Goal: Transaction & Acquisition: Purchase product/service

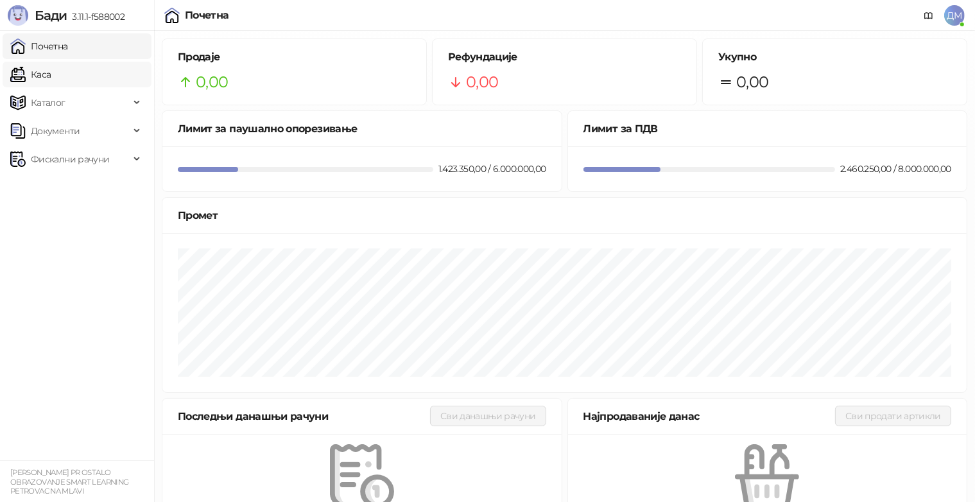
click at [51, 77] on link "Каса" at bounding box center [30, 75] width 40 height 26
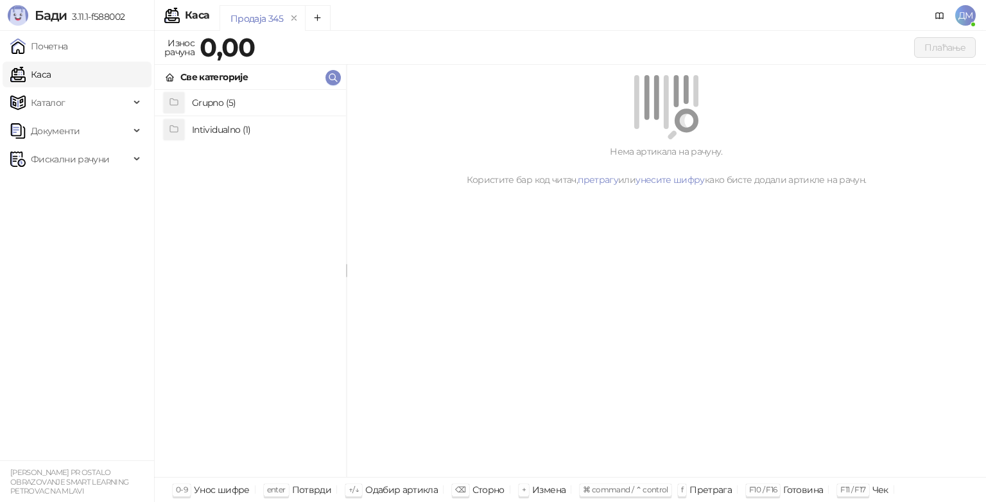
click at [199, 105] on h4 "Grupno (5)" at bounding box center [264, 102] width 144 height 21
click at [208, 151] on h4 "Junior" at bounding box center [264, 155] width 144 height 21
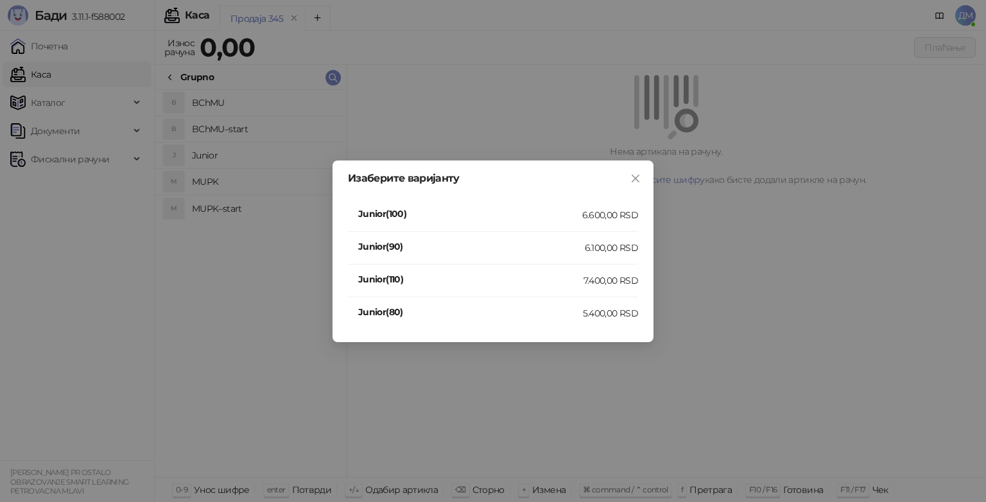
click at [555, 282] on h4 "Junior(110)" at bounding box center [470, 279] width 225 height 14
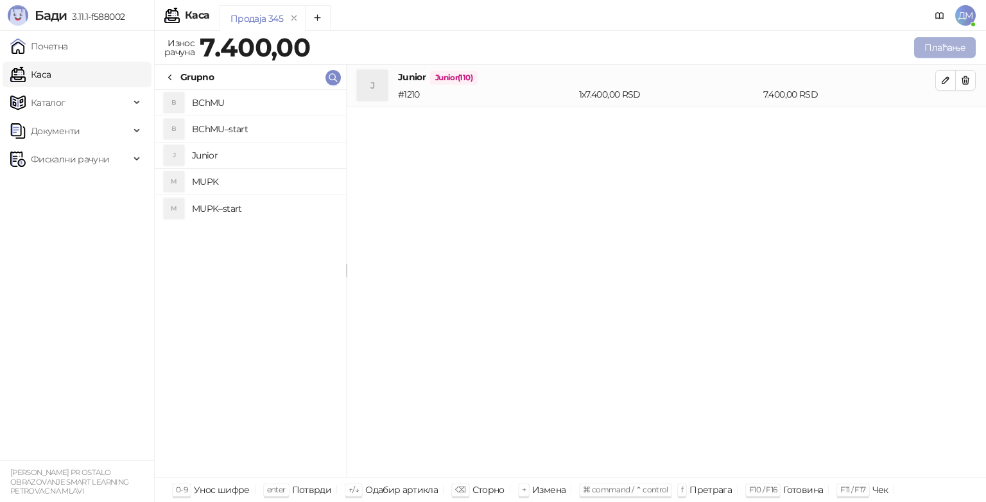
click at [947, 53] on button "Плаћање" at bounding box center [945, 47] width 62 height 21
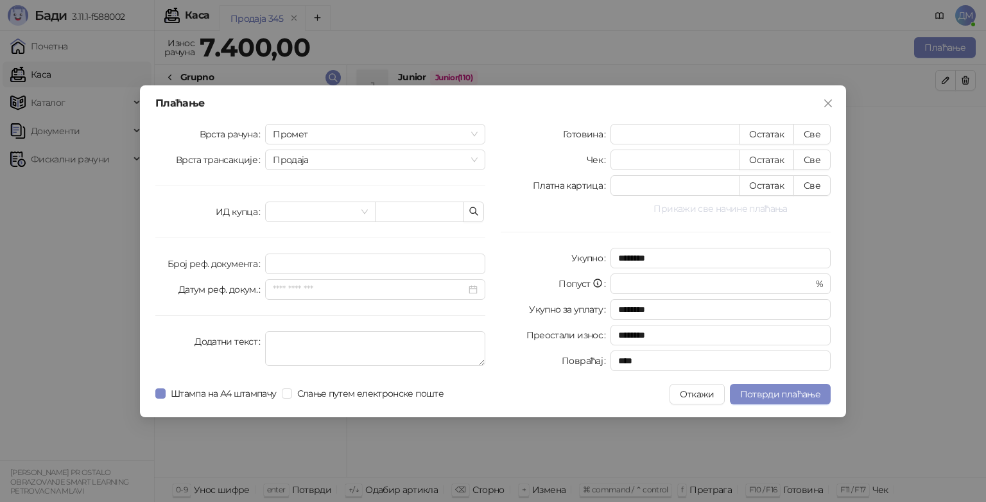
click at [760, 201] on button "Прикажи све начине плаћања" at bounding box center [720, 208] width 220 height 15
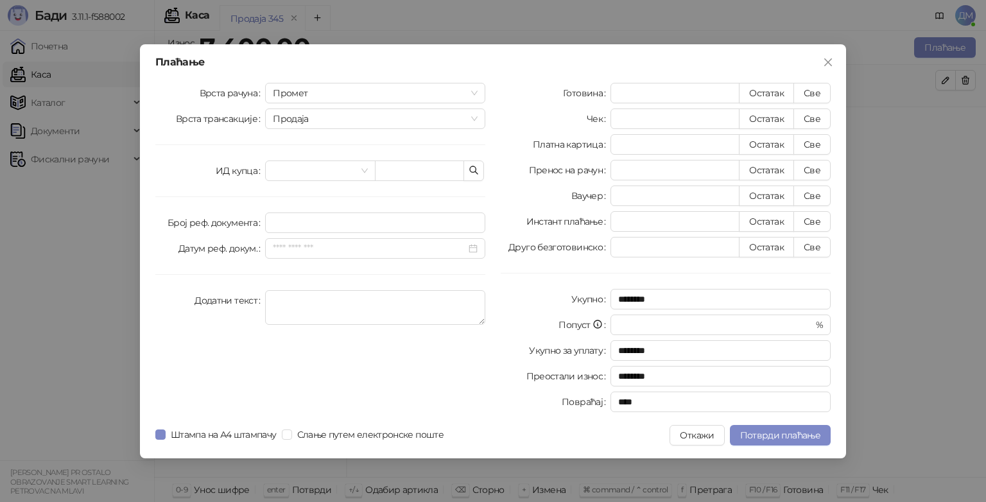
click at [818, 159] on div "Готовина * Остатак Све Чек * Остатак Све Платна картица * Остатак Све Пренос на…" at bounding box center [665, 250] width 345 height 334
click at [817, 164] on button "Све" at bounding box center [811, 170] width 37 height 21
type input "****"
click at [813, 436] on span "Потврди плаћање" at bounding box center [780, 435] width 80 height 12
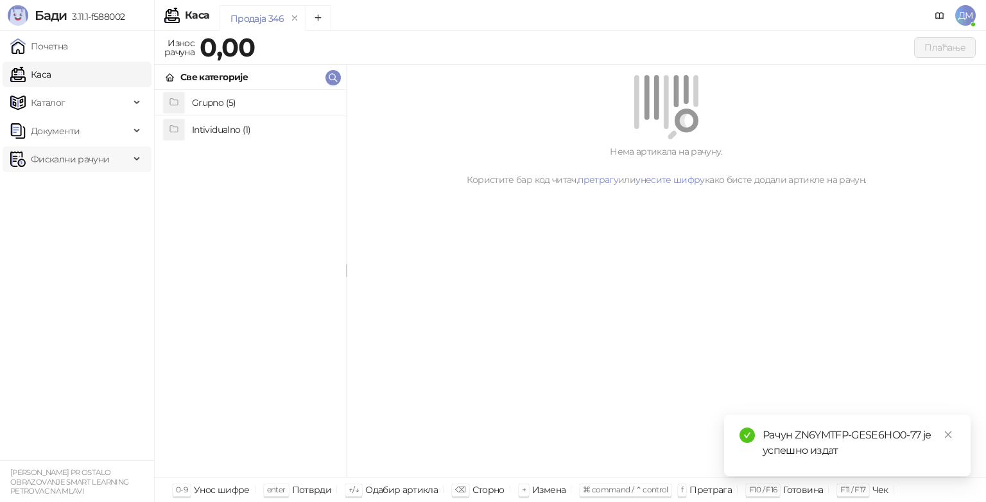
click at [78, 160] on span "Фискални рачуни" at bounding box center [70, 159] width 78 height 26
click at [951, 431] on icon "close" at bounding box center [948, 434] width 9 height 9
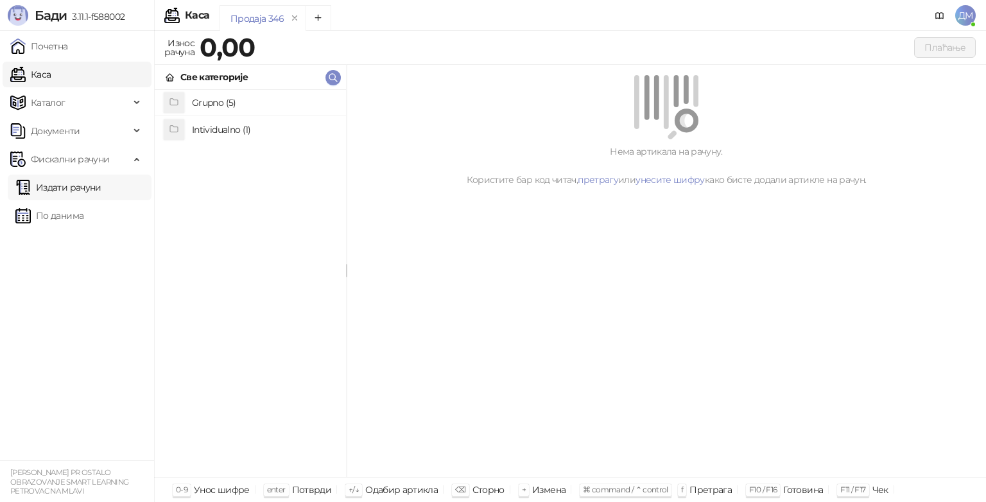
click at [55, 191] on link "Издати рачуни" at bounding box center [58, 188] width 86 height 26
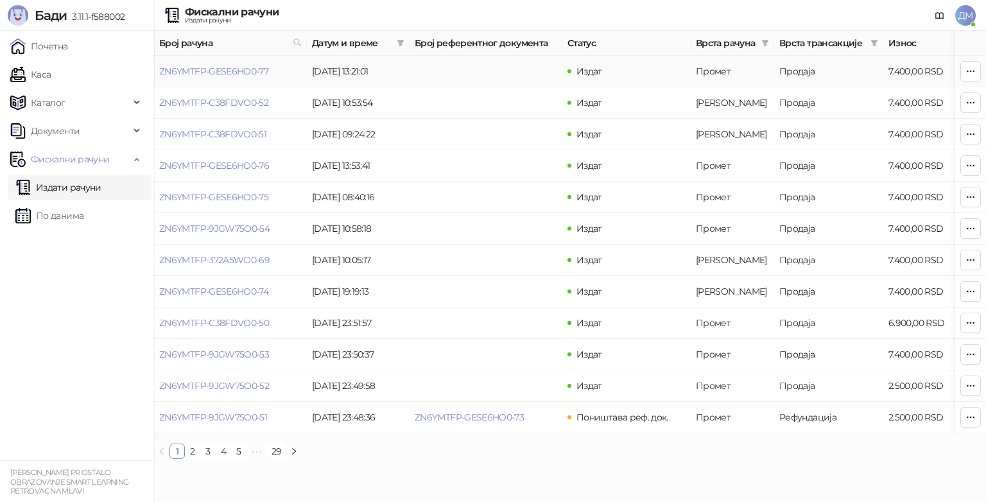
click at [191, 69] on link "ZN6YMTFP-GESE6HO0-77" at bounding box center [213, 71] width 109 height 12
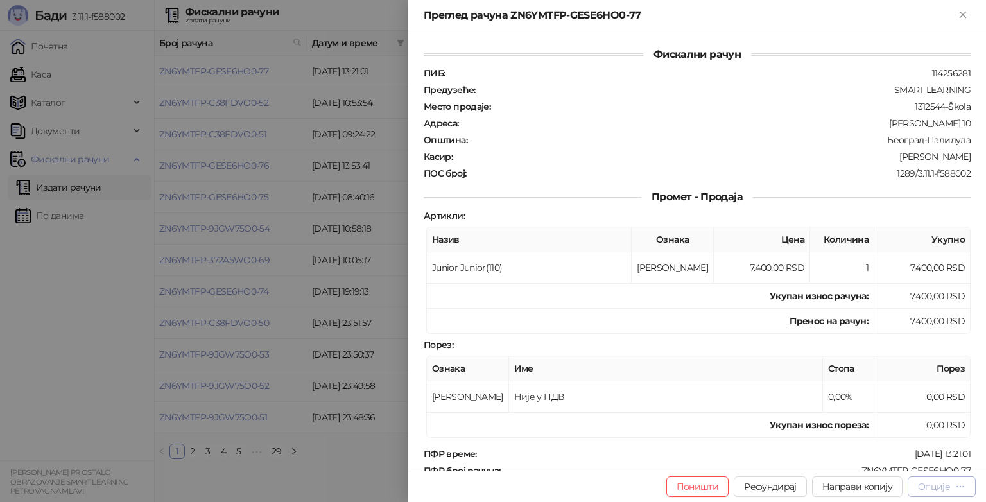
click at [922, 485] on div "Опције" at bounding box center [934, 487] width 32 height 12
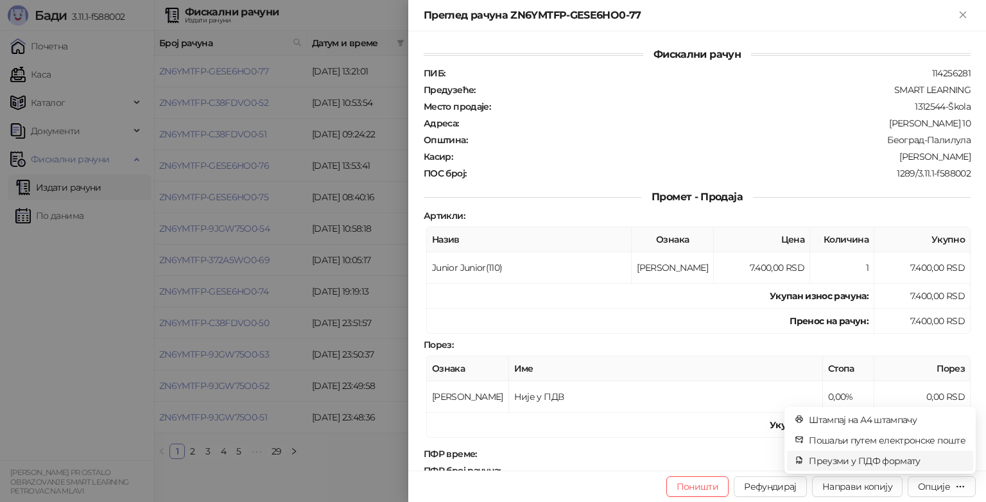
click at [899, 467] on span "Преузми у ПДФ формату" at bounding box center [887, 461] width 157 height 14
